Goal: Information Seeking & Learning: Understand process/instructions

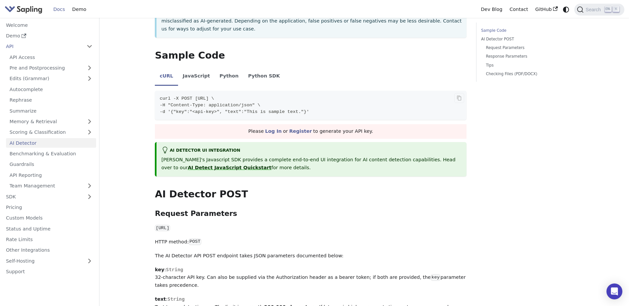
scroll to position [166, 0]
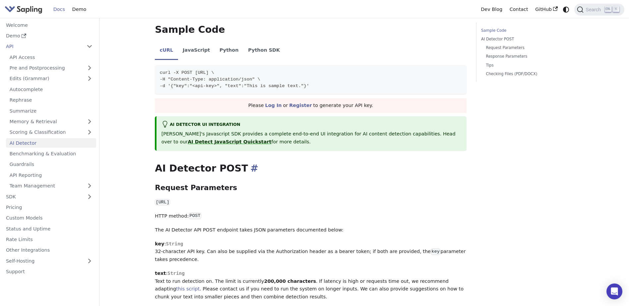
click at [206, 163] on h2 "AI Detector POST ​" at bounding box center [310, 169] width 311 height 12
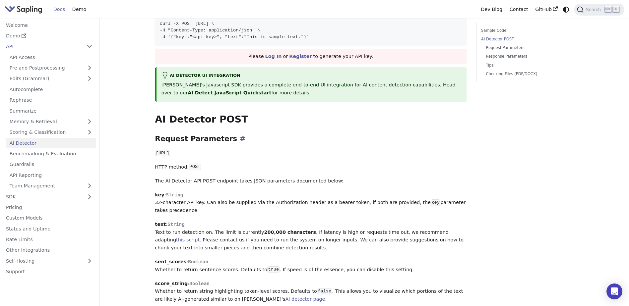
scroll to position [232, 0]
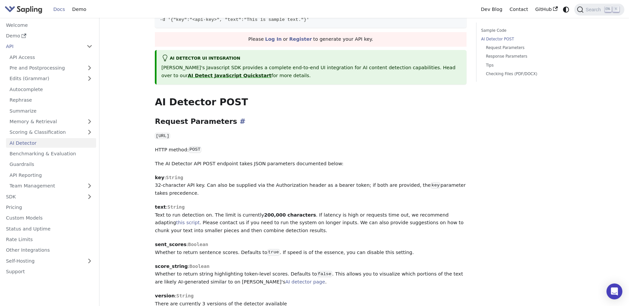
click at [204, 175] on p "key : String 32-character API key. Can also be supplied via the Authorization h…" at bounding box center [310, 186] width 311 height 24
click at [205, 212] on p "text : String Text to run detection on. The limit is currently 200,000 characte…" at bounding box center [310, 218] width 311 height 31
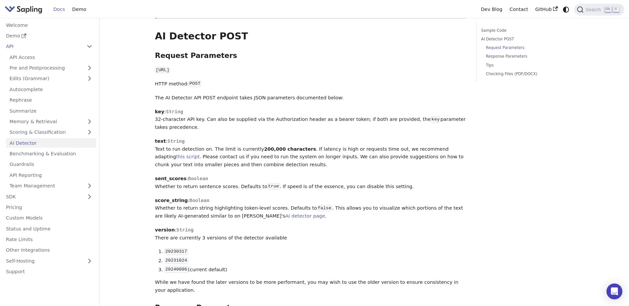
scroll to position [298, 0]
click at [196, 226] on p "version : String There are currently 3 versions of the detector available" at bounding box center [310, 234] width 311 height 16
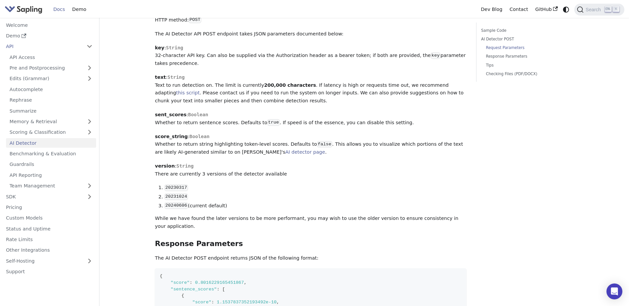
scroll to position [365, 0]
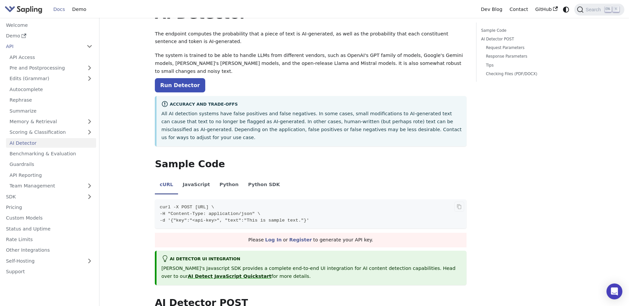
scroll to position [0, 0]
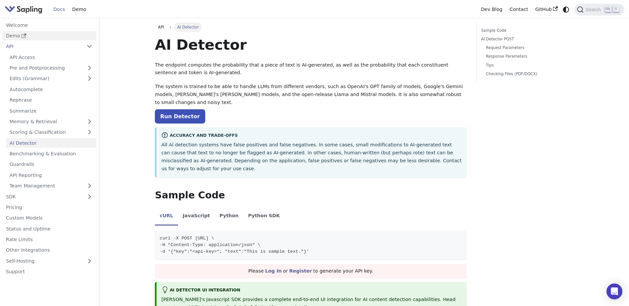
click at [33, 36] on link "Demo" at bounding box center [49, 36] width 94 height 10
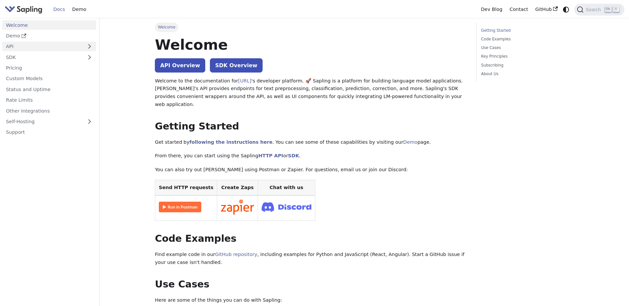
click at [67, 45] on link "API" at bounding box center [42, 47] width 81 height 10
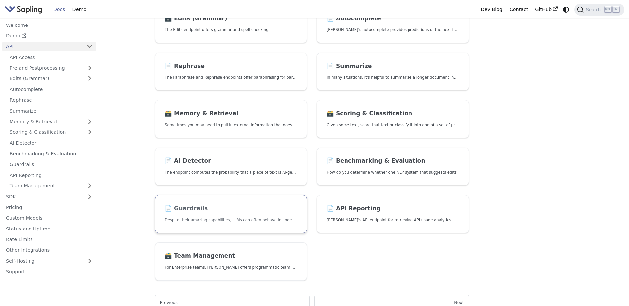
scroll to position [133, 0]
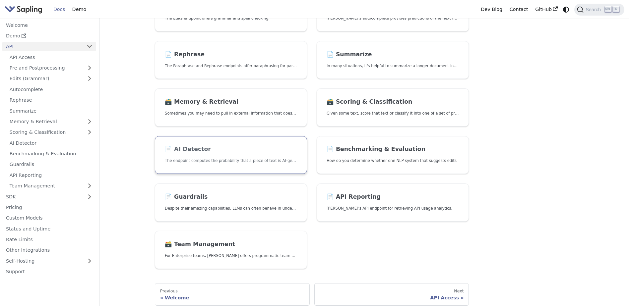
click at [202, 152] on h2 "📄️ AI Detector" at bounding box center [231, 149] width 132 height 7
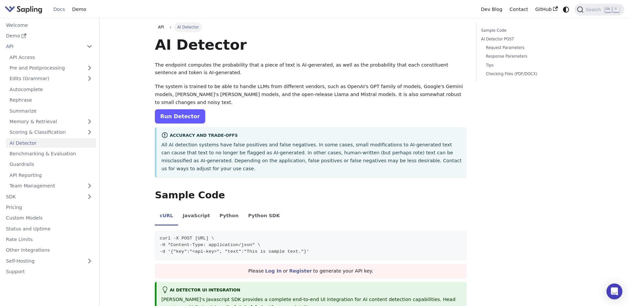
click at [172, 109] on link "Run Detector" at bounding box center [180, 116] width 50 height 14
